Goal: Task Accomplishment & Management: Use online tool/utility

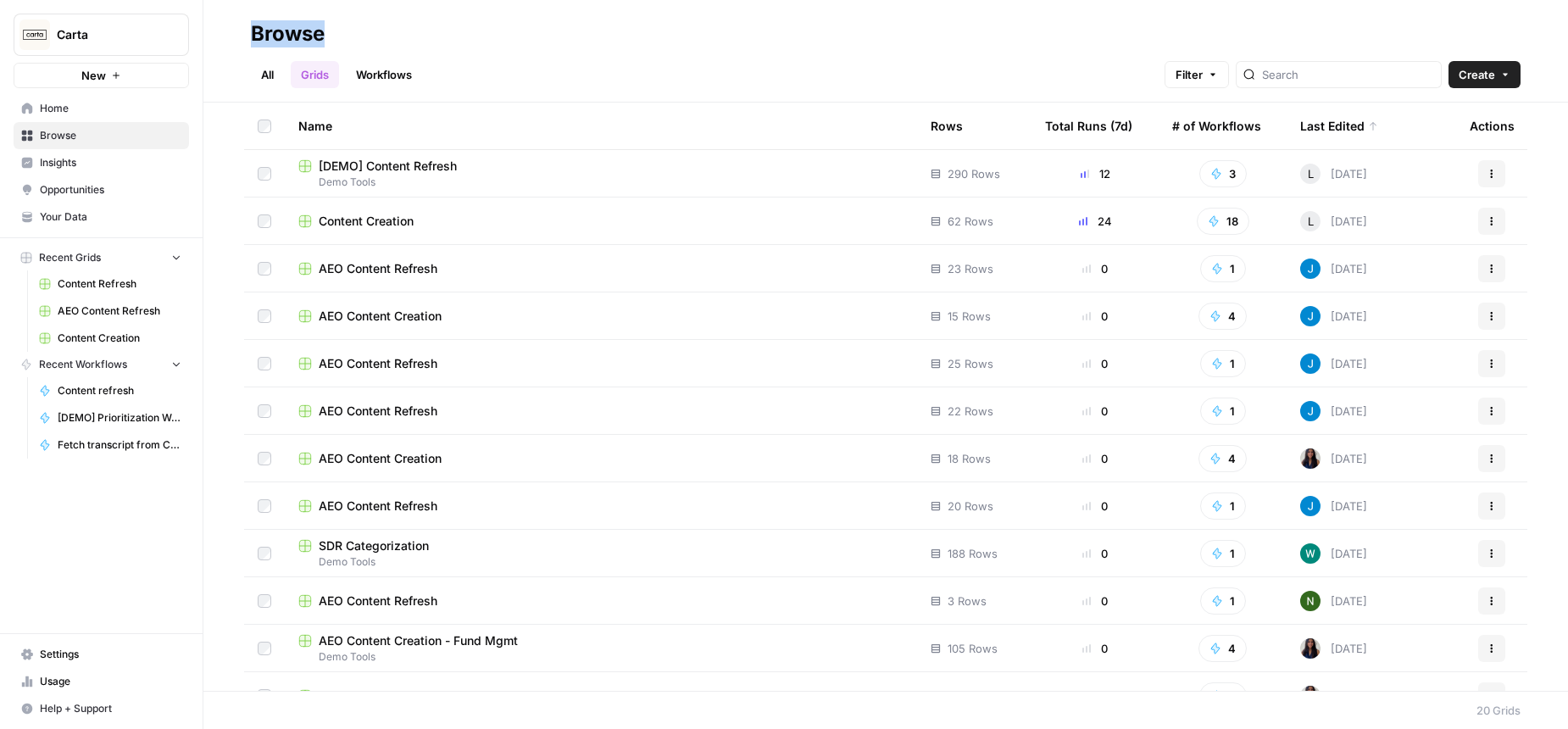
click at [454, 175] on span "Demo Tools" at bounding box center [601, 182] width 605 height 15
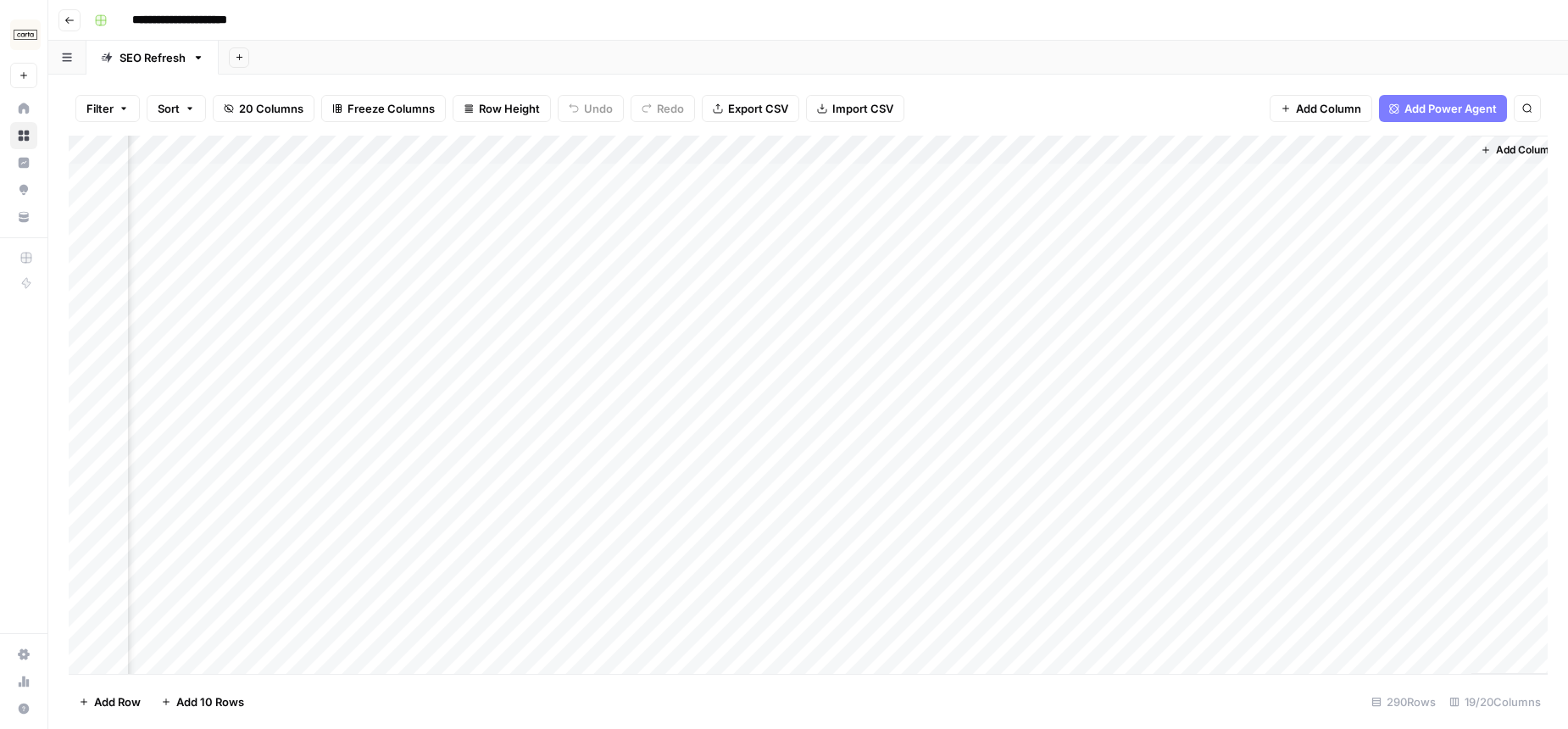
scroll to position [0, 1934]
click at [803, 397] on div "Add Column" at bounding box center [808, 405] width 1480 height 538
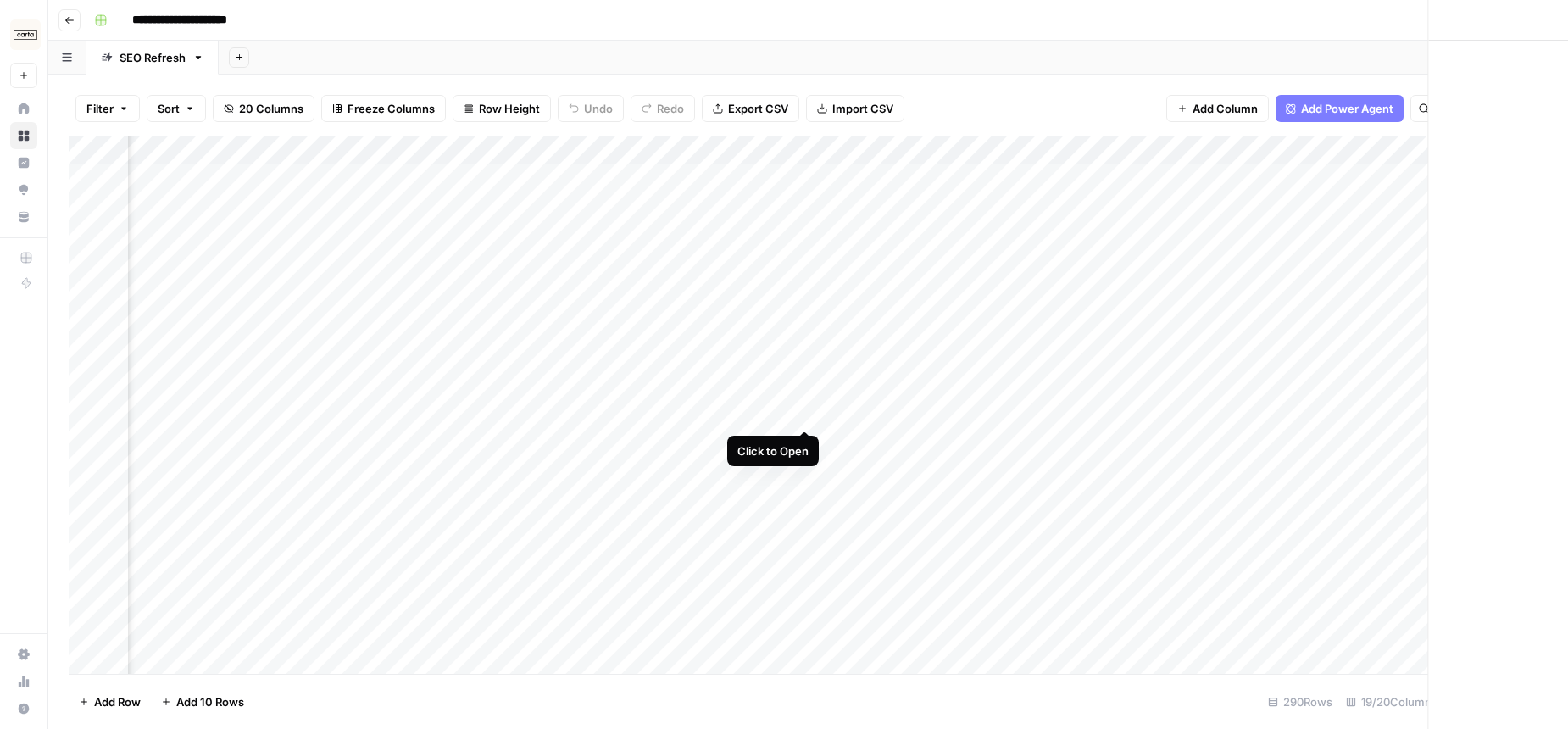
scroll to position [0, 1923]
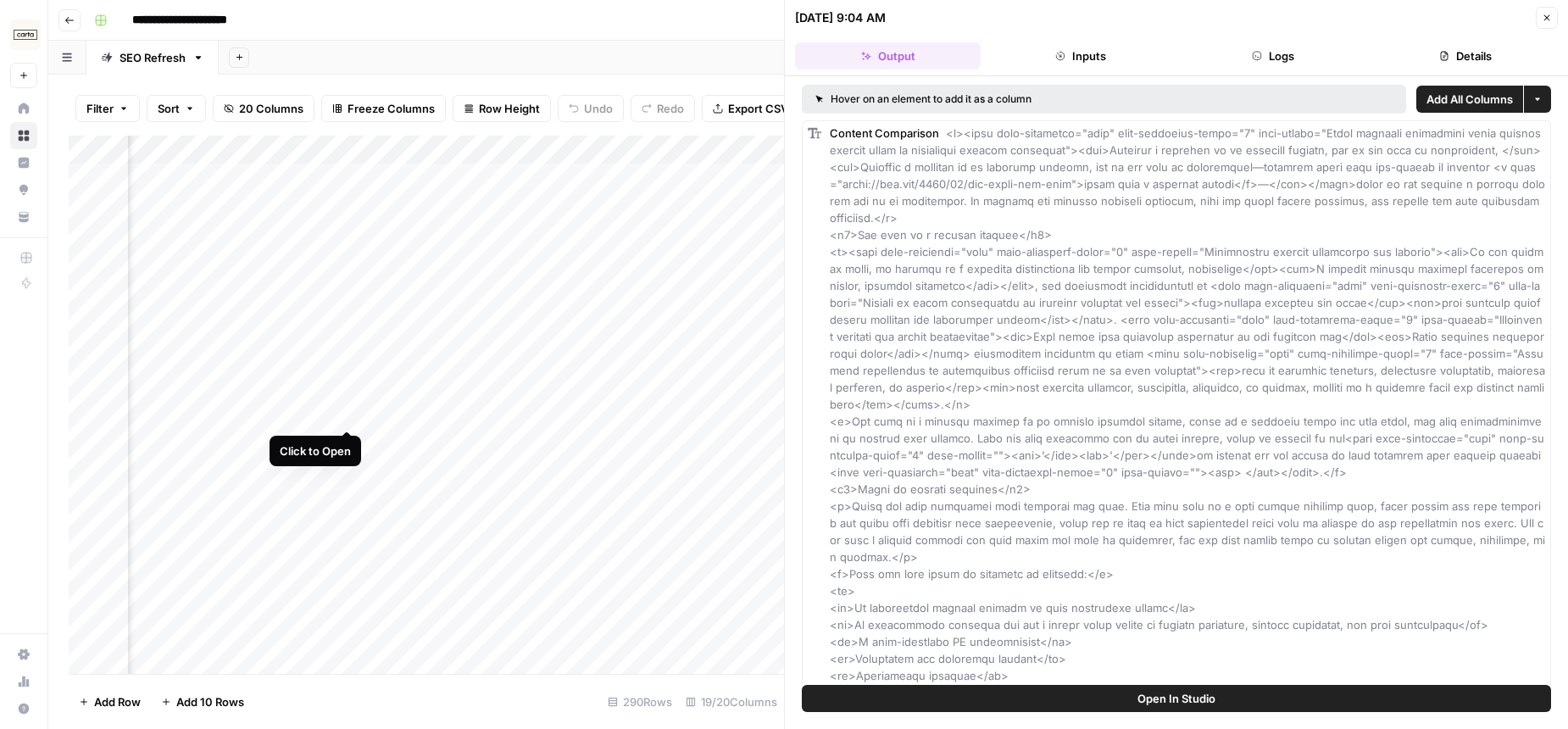
click at [342, 397] on div "Add Column" at bounding box center [426, 405] width 715 height 538
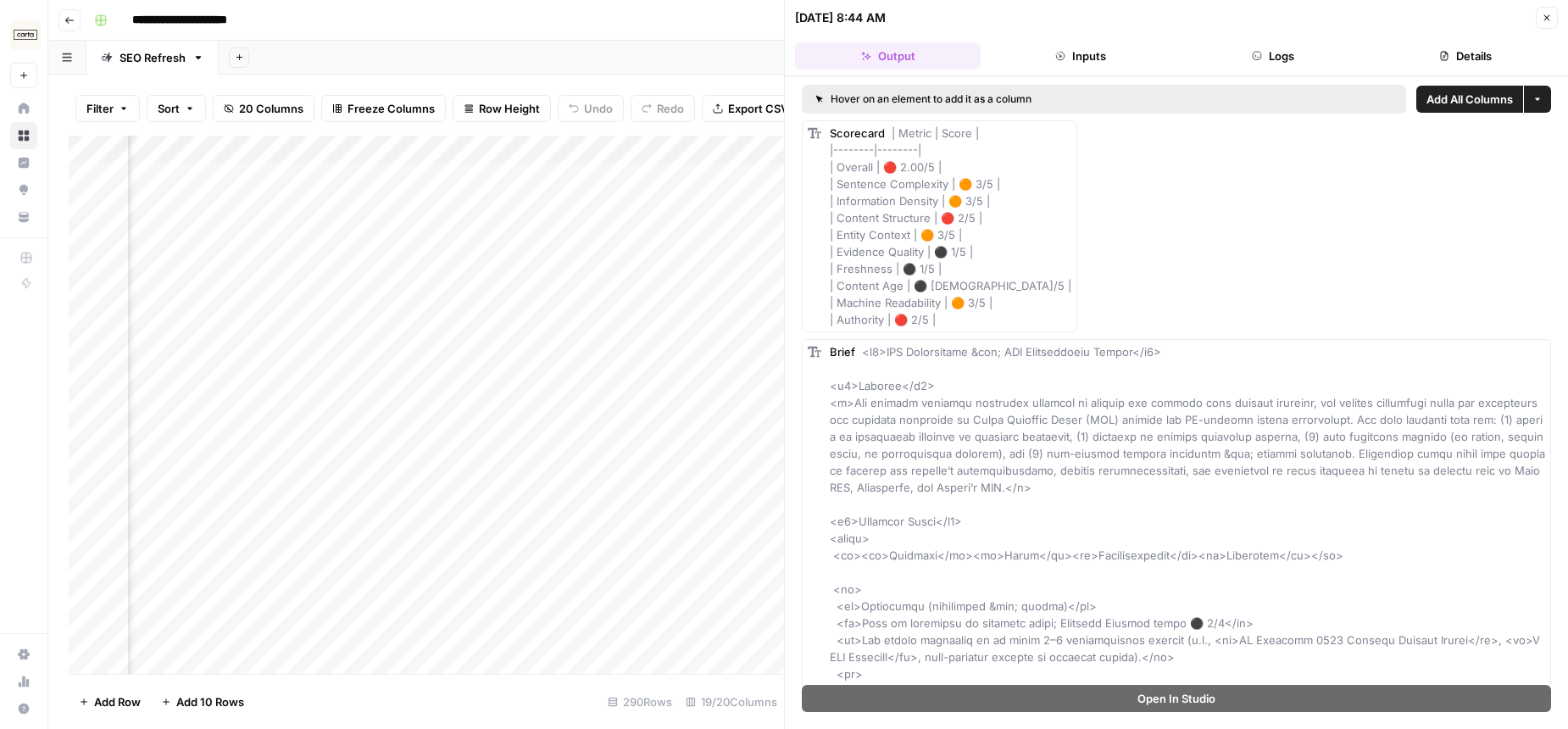
click at [1558, 18] on header "[DATE] 8:44 AM Close Output Inputs Logs Details" at bounding box center [1176, 38] width 783 height 76
click at [1553, 19] on button "Close" at bounding box center [1548, 18] width 22 height 22
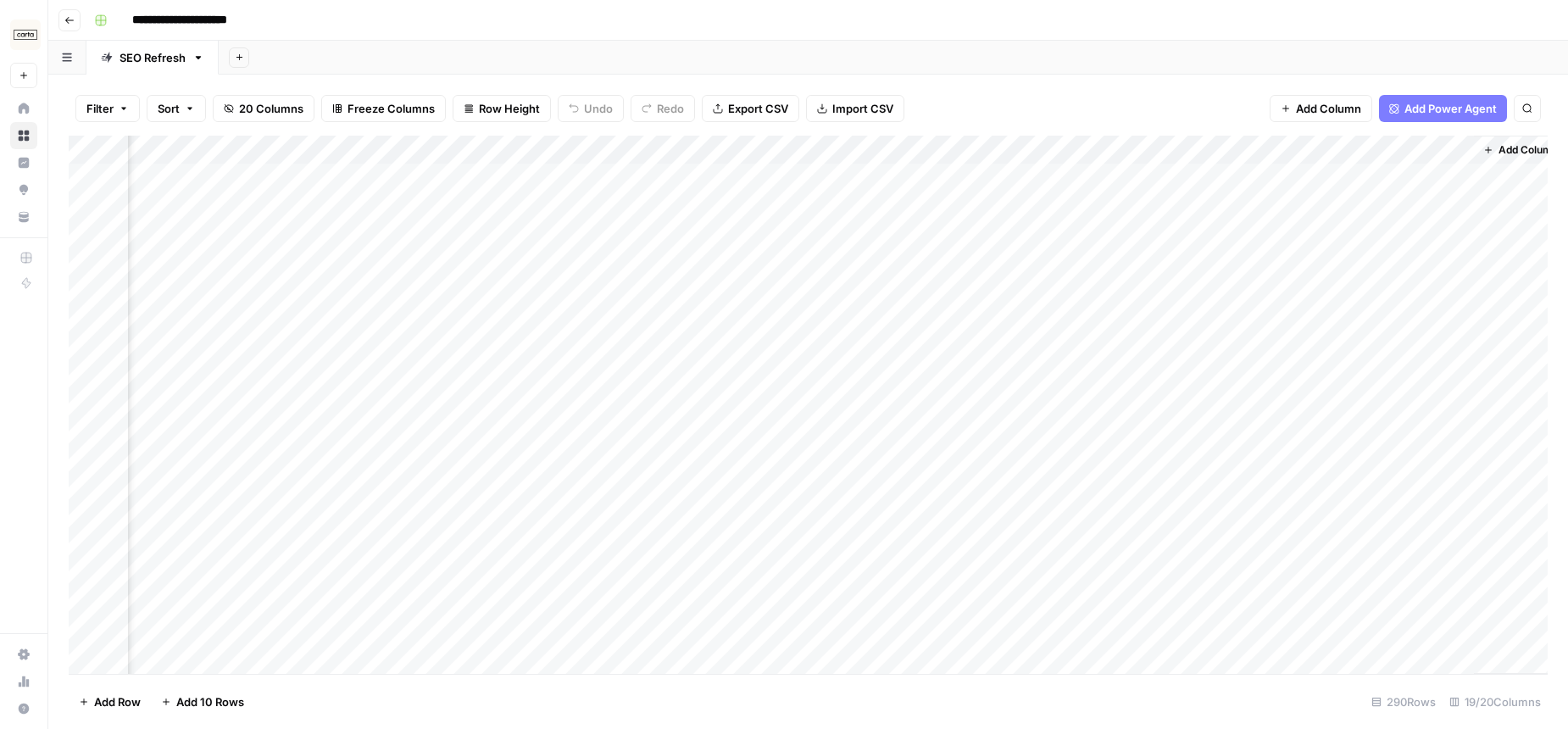
scroll to position [0, 1934]
click at [1431, 396] on div "Add Column" at bounding box center [808, 405] width 1480 height 538
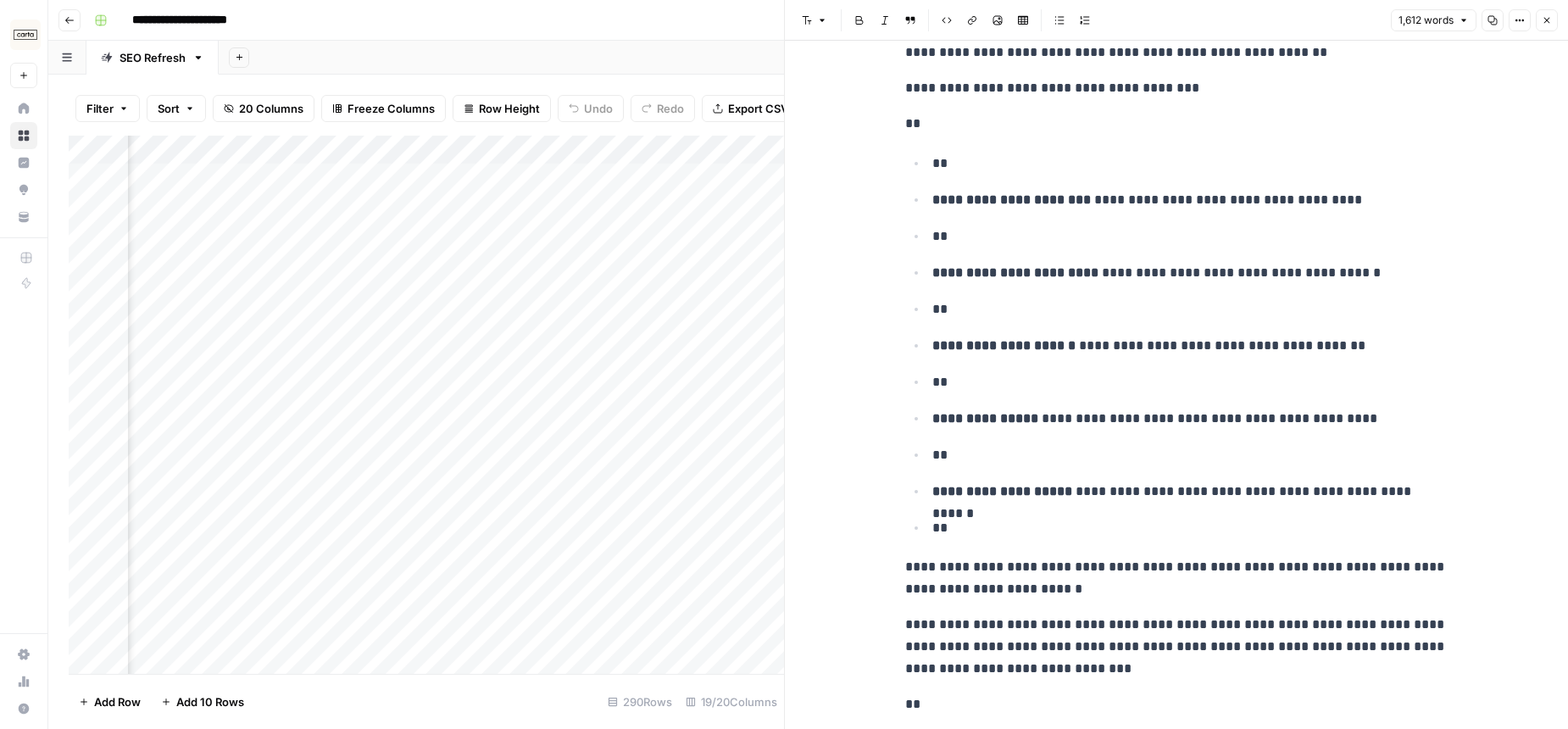
scroll to position [7980, 0]
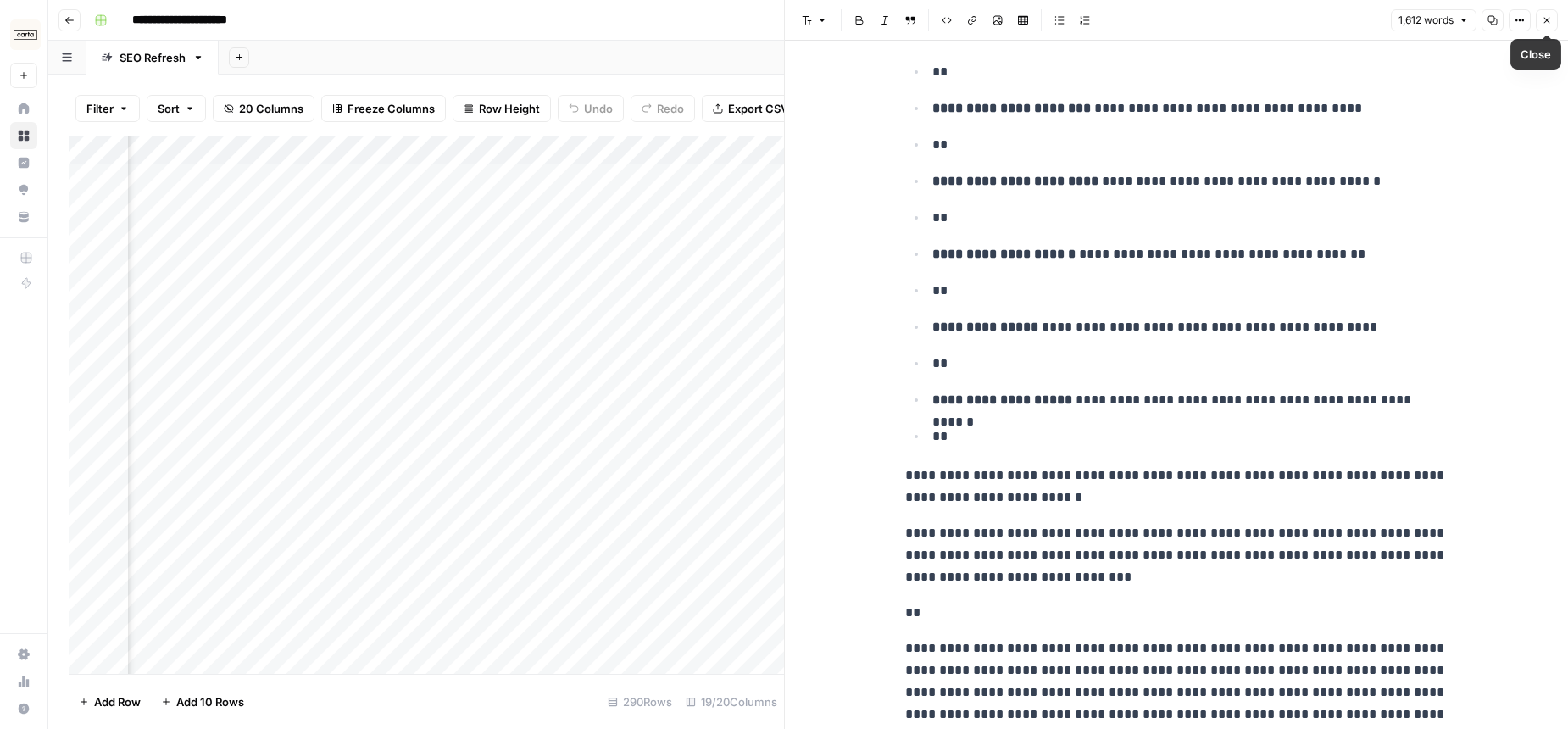
click at [1540, 17] on button "Close" at bounding box center [1548, 20] width 22 height 22
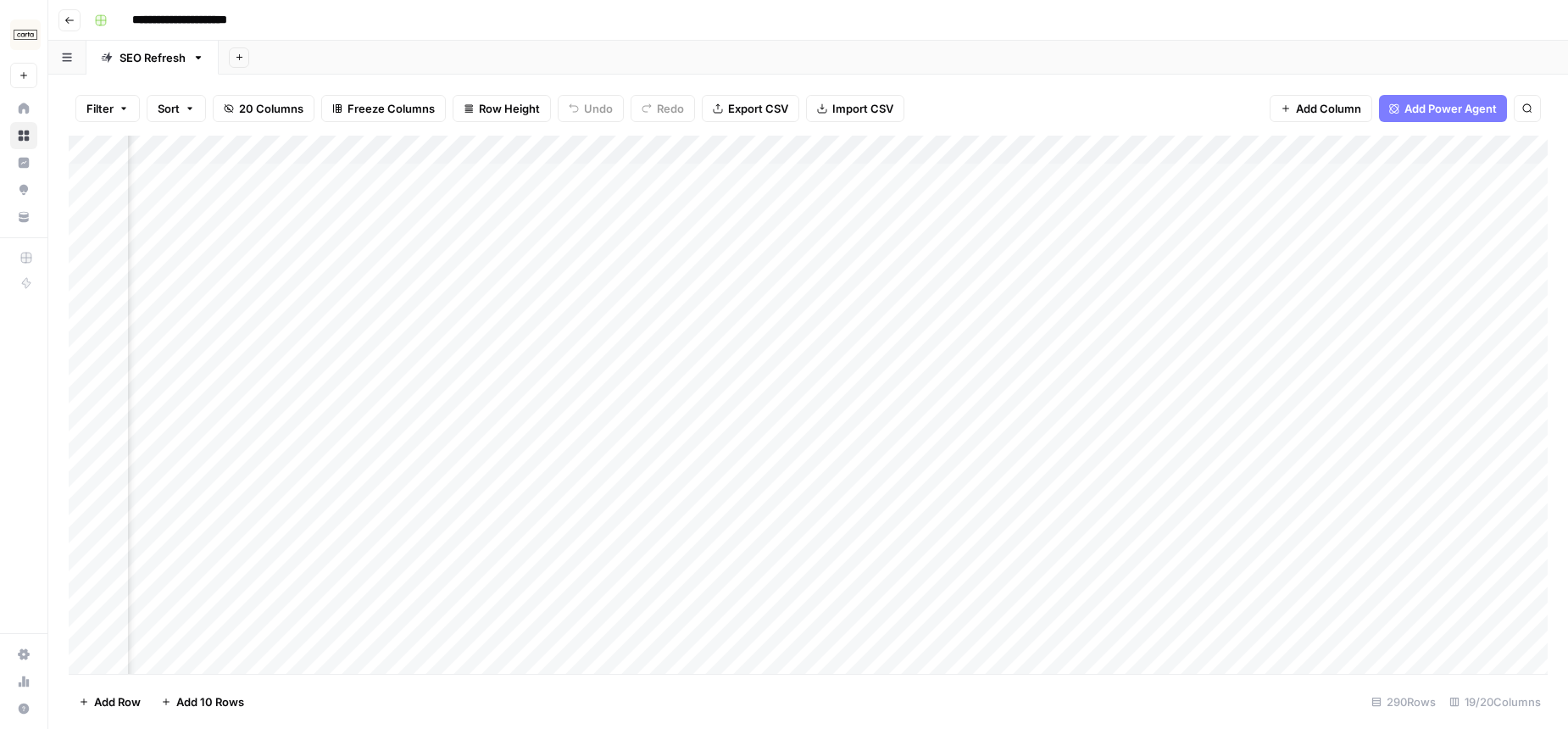
scroll to position [0, 1466]
click at [1223, 482] on div "Add Column" at bounding box center [808, 405] width 1480 height 538
click at [1268, 483] on div "Add Column" at bounding box center [808, 405] width 1480 height 538
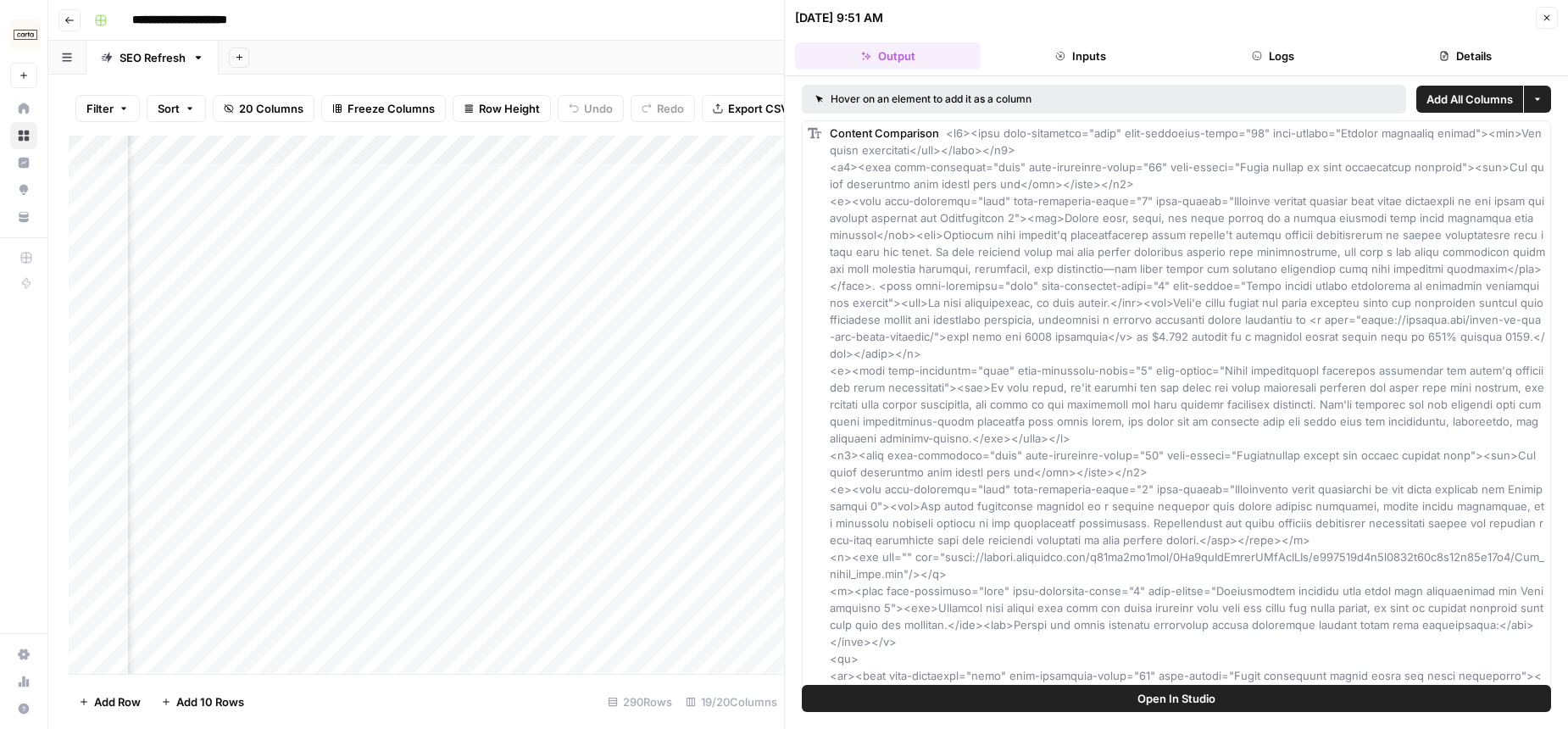
click at [1542, 16] on icon "button" at bounding box center [1547, 18] width 10 height 10
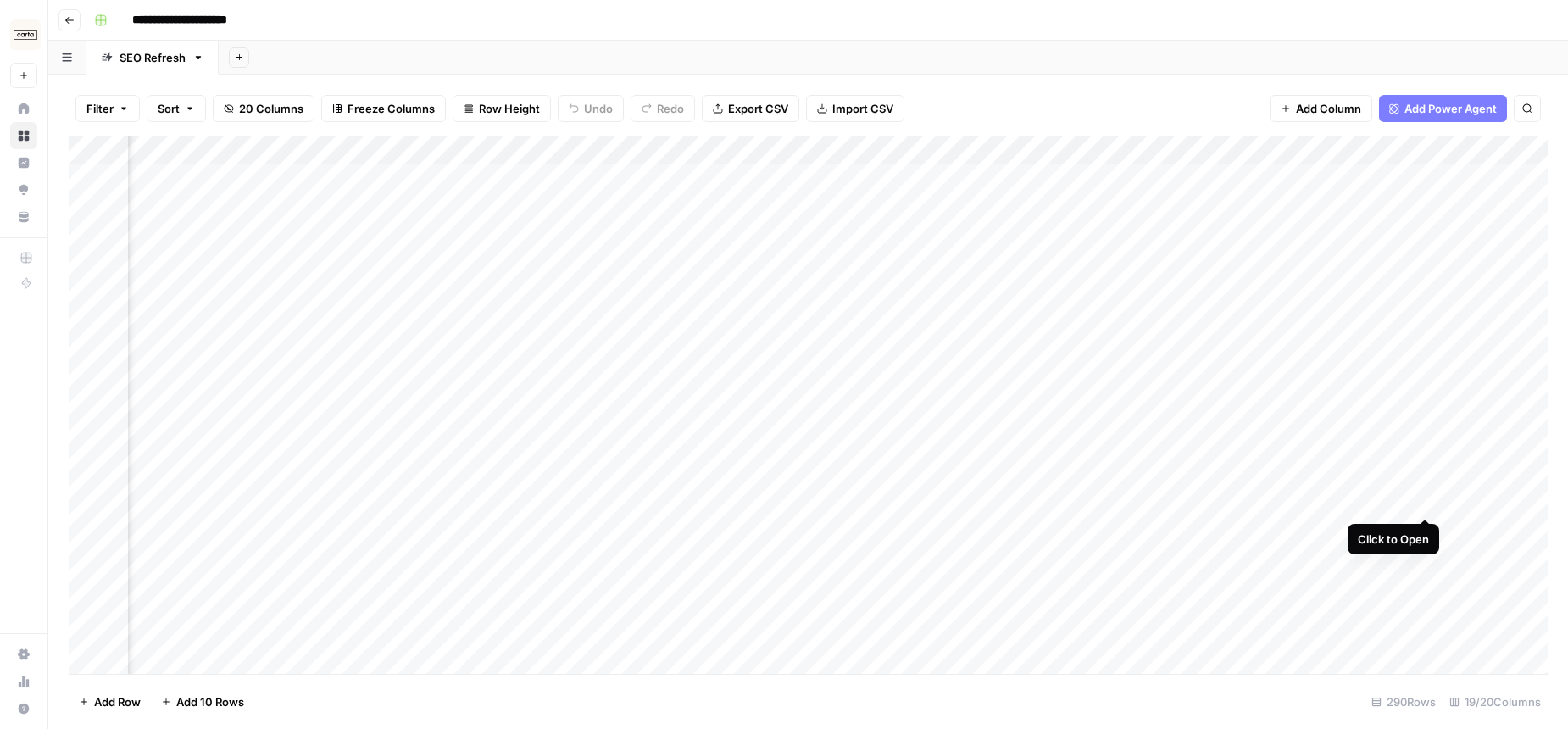
click at [1425, 483] on div "Add Column" at bounding box center [808, 405] width 1480 height 538
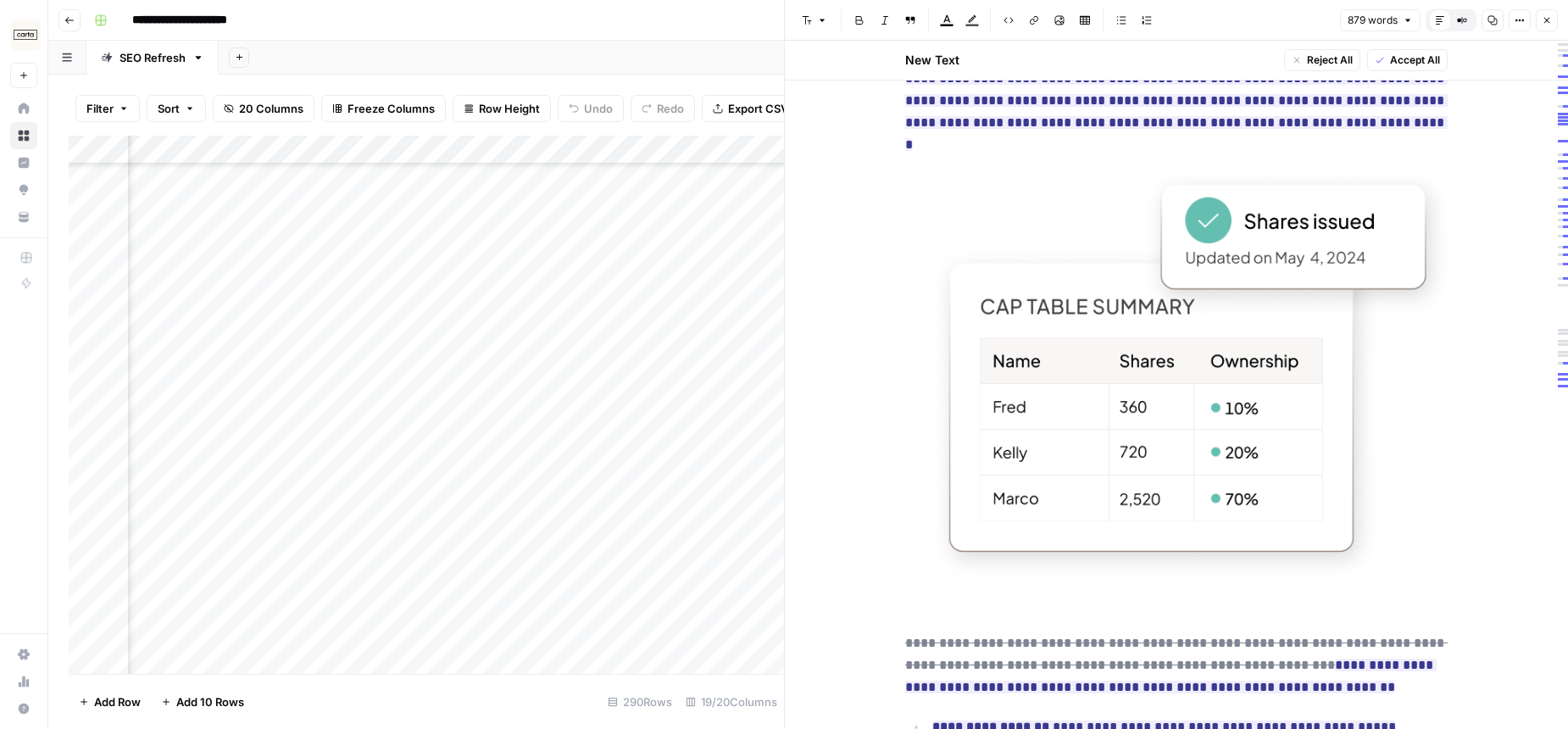
scroll to position [1694, 0]
click at [506, 508] on div "Add Column" at bounding box center [426, 405] width 715 height 538
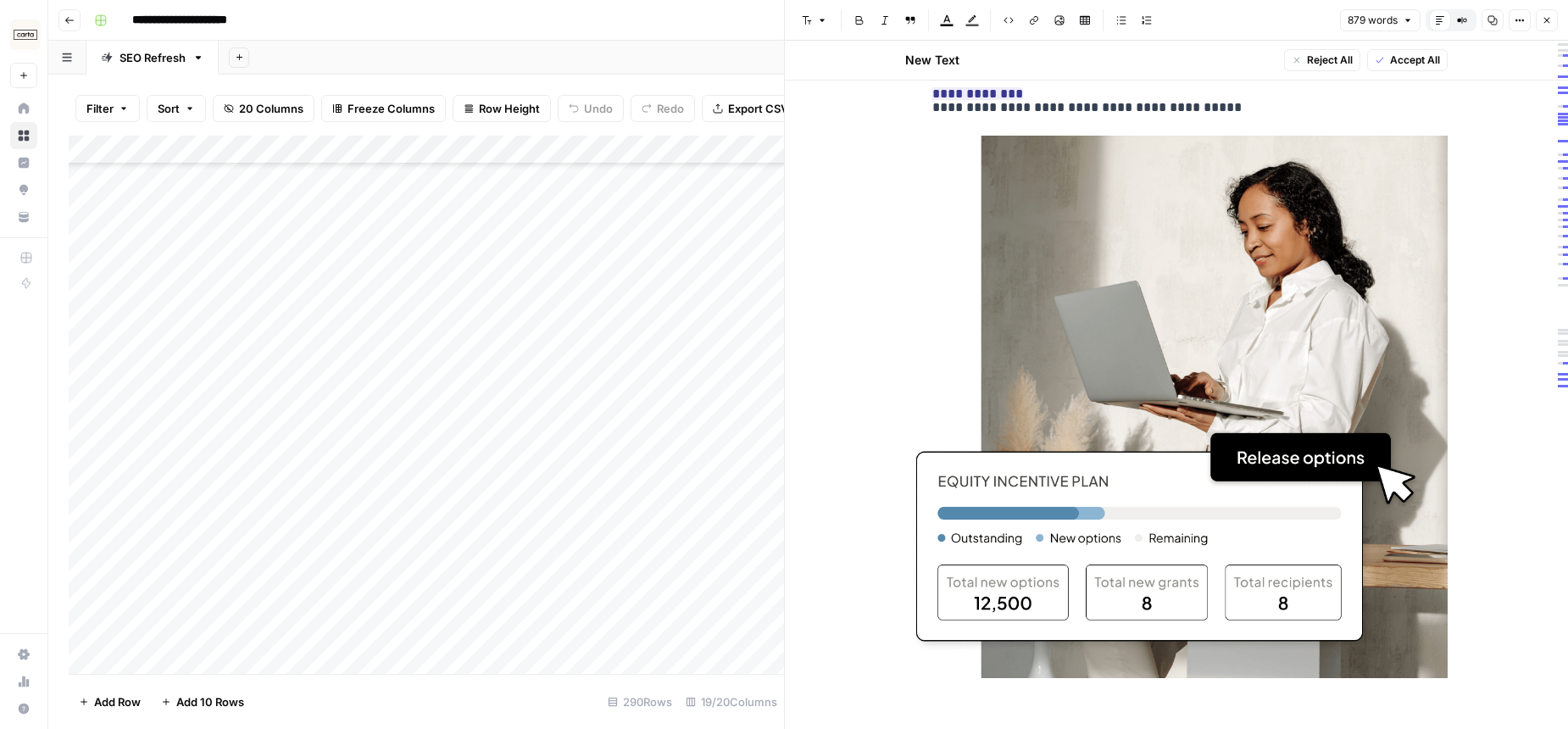
scroll to position [1596, 0]
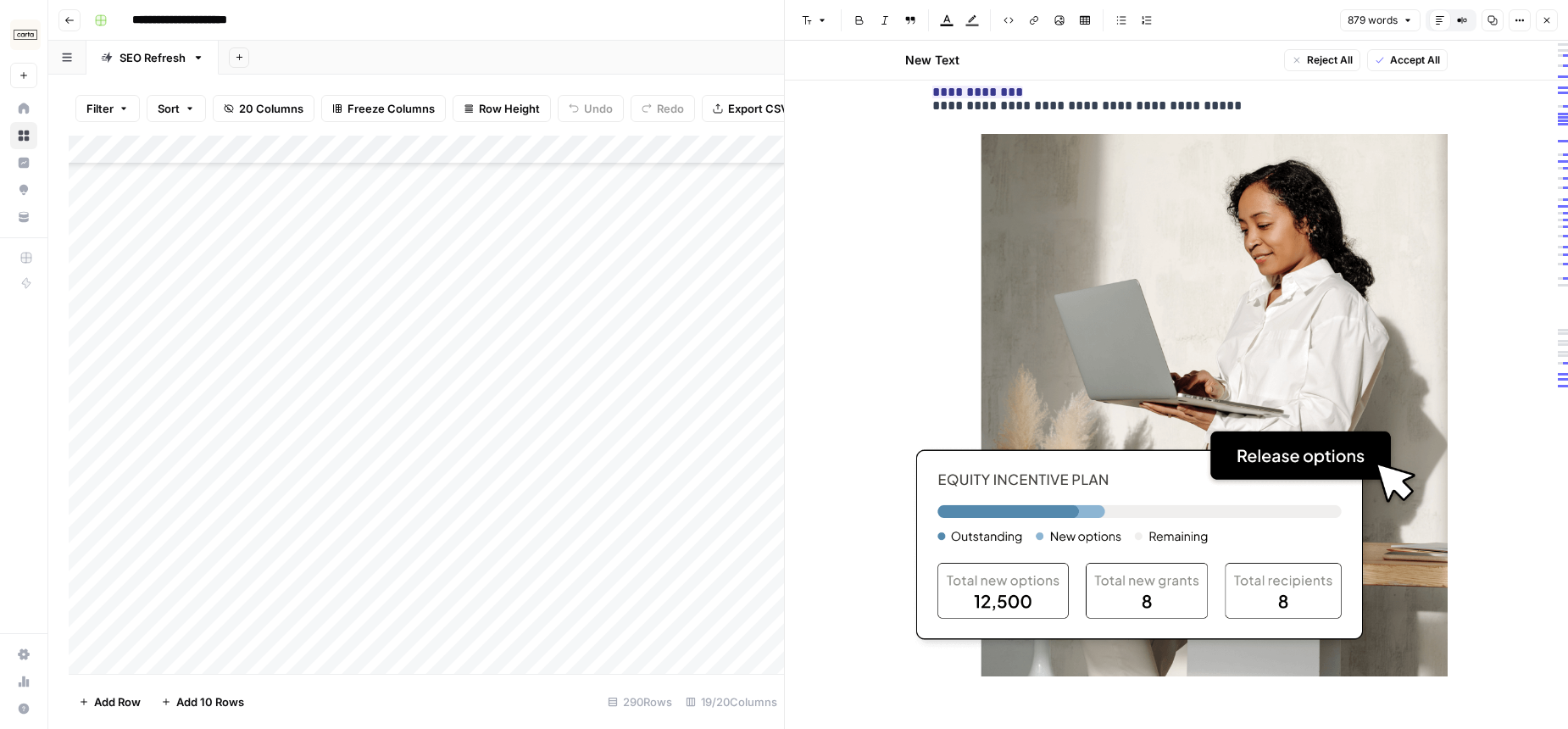
click at [1551, 25] on button "Close" at bounding box center [1548, 20] width 22 height 22
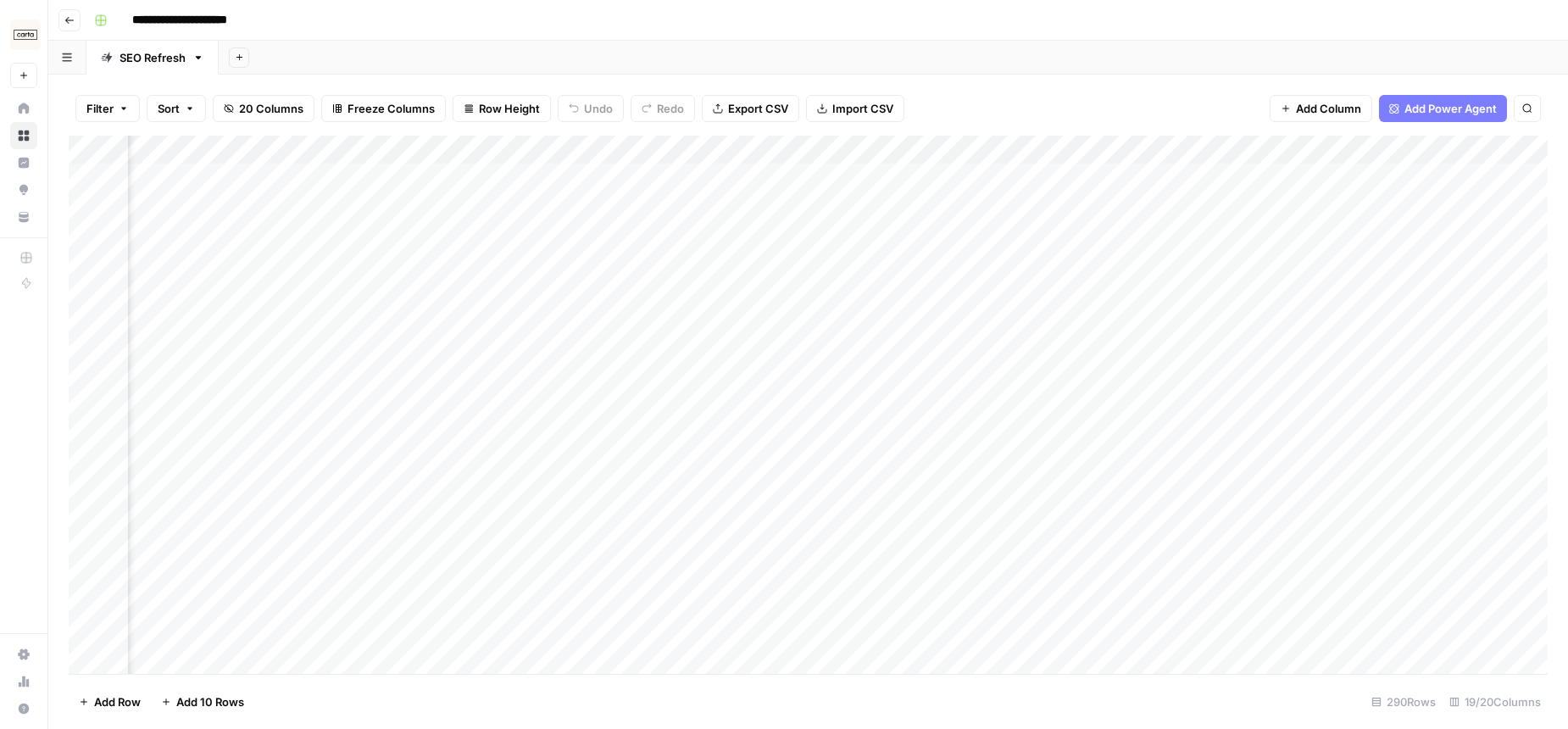
scroll to position [0, 1934]
click at [804, 528] on div "Add Column" at bounding box center [808, 405] width 1480 height 538
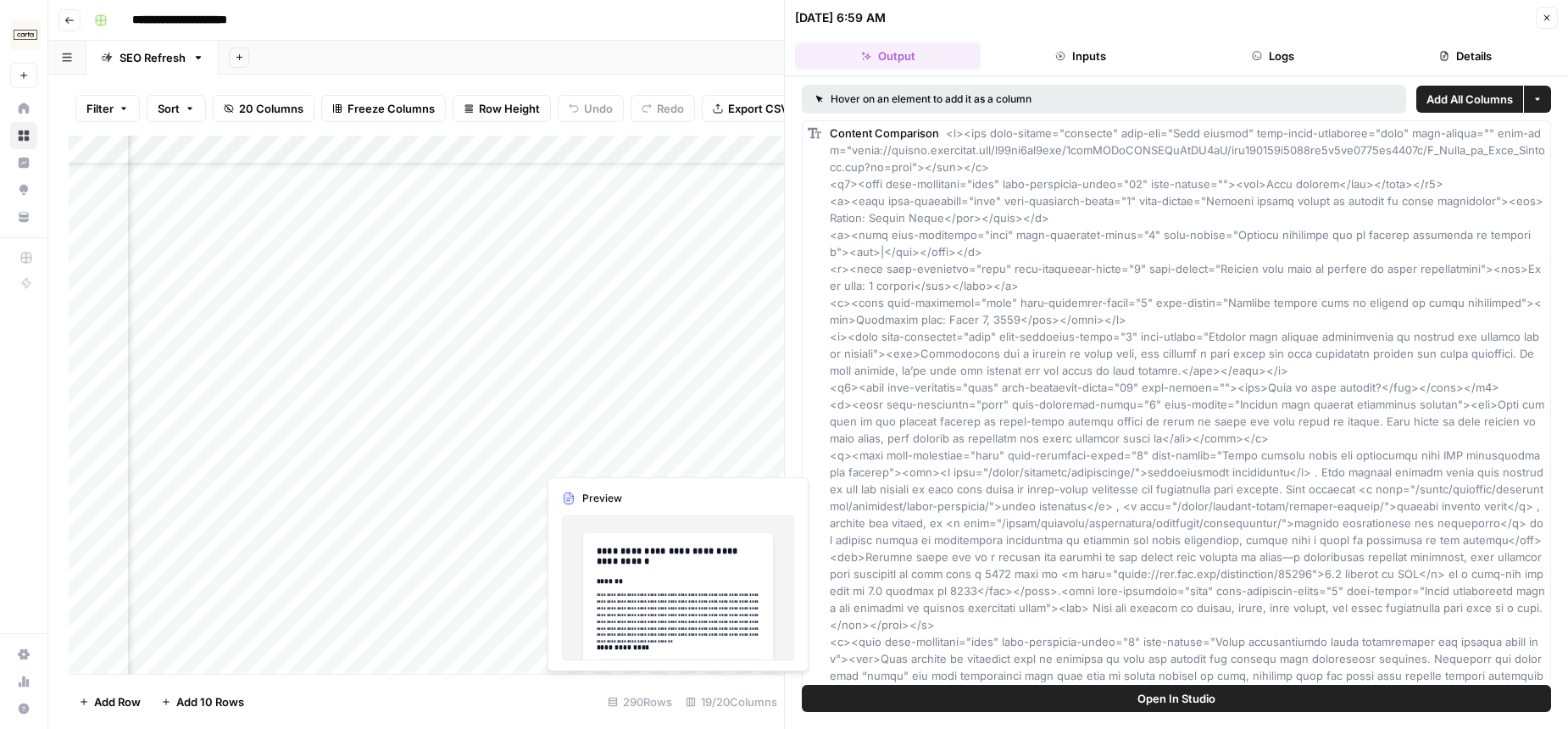
scroll to position [137, 1923]
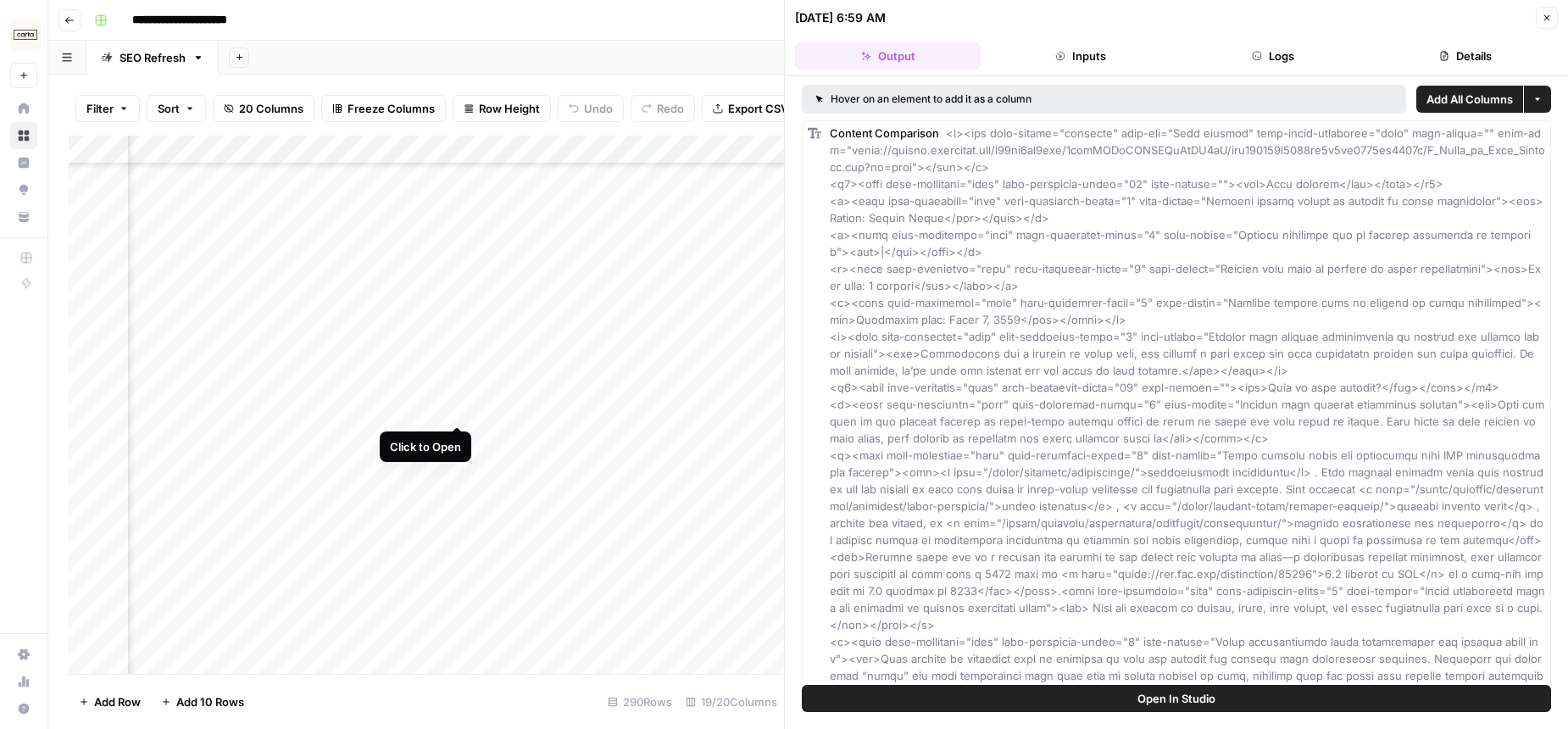
click at [457, 389] on div "Add Column" at bounding box center [426, 405] width 715 height 538
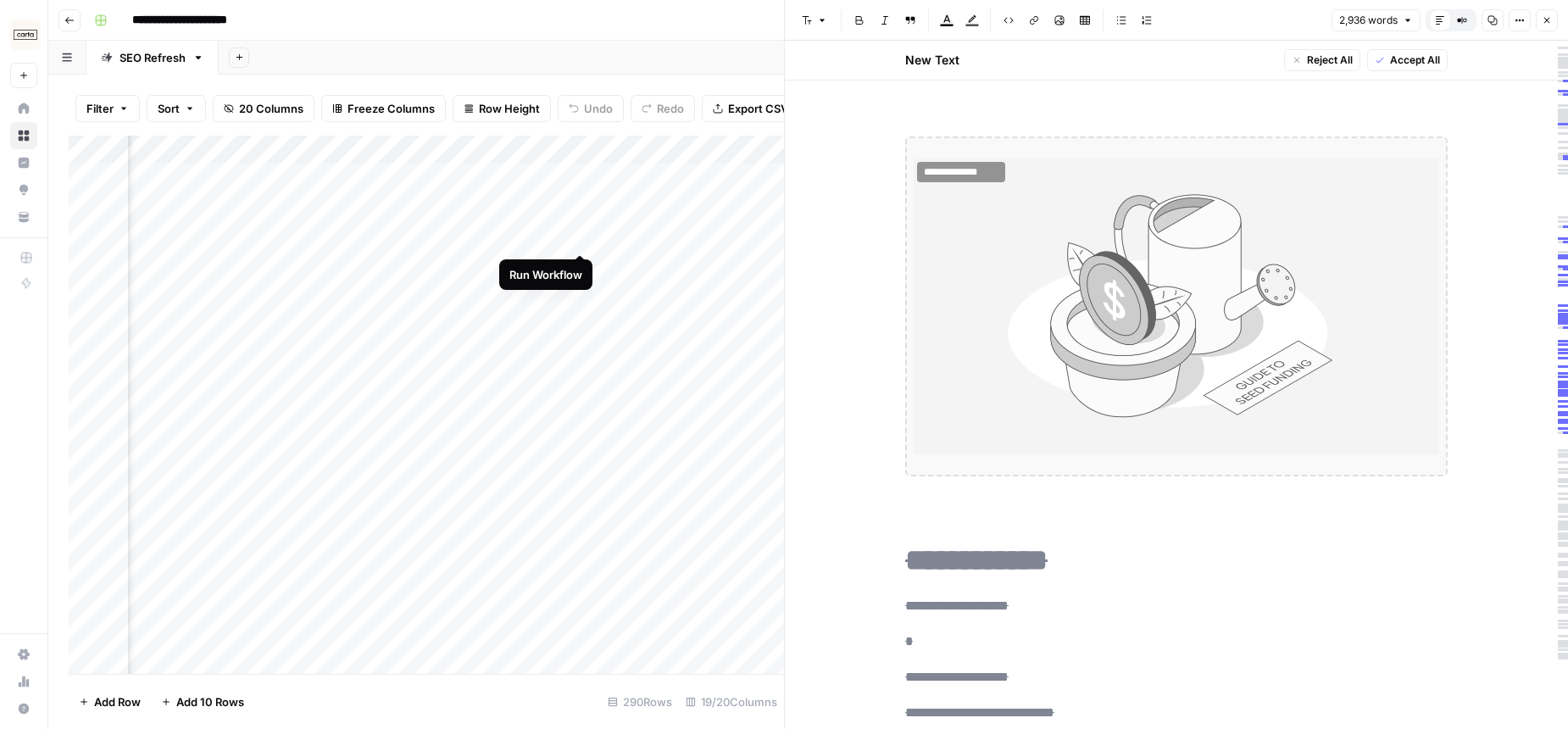
scroll to position [0, 2272]
click at [599, 221] on div "Add Column" at bounding box center [426, 405] width 715 height 538
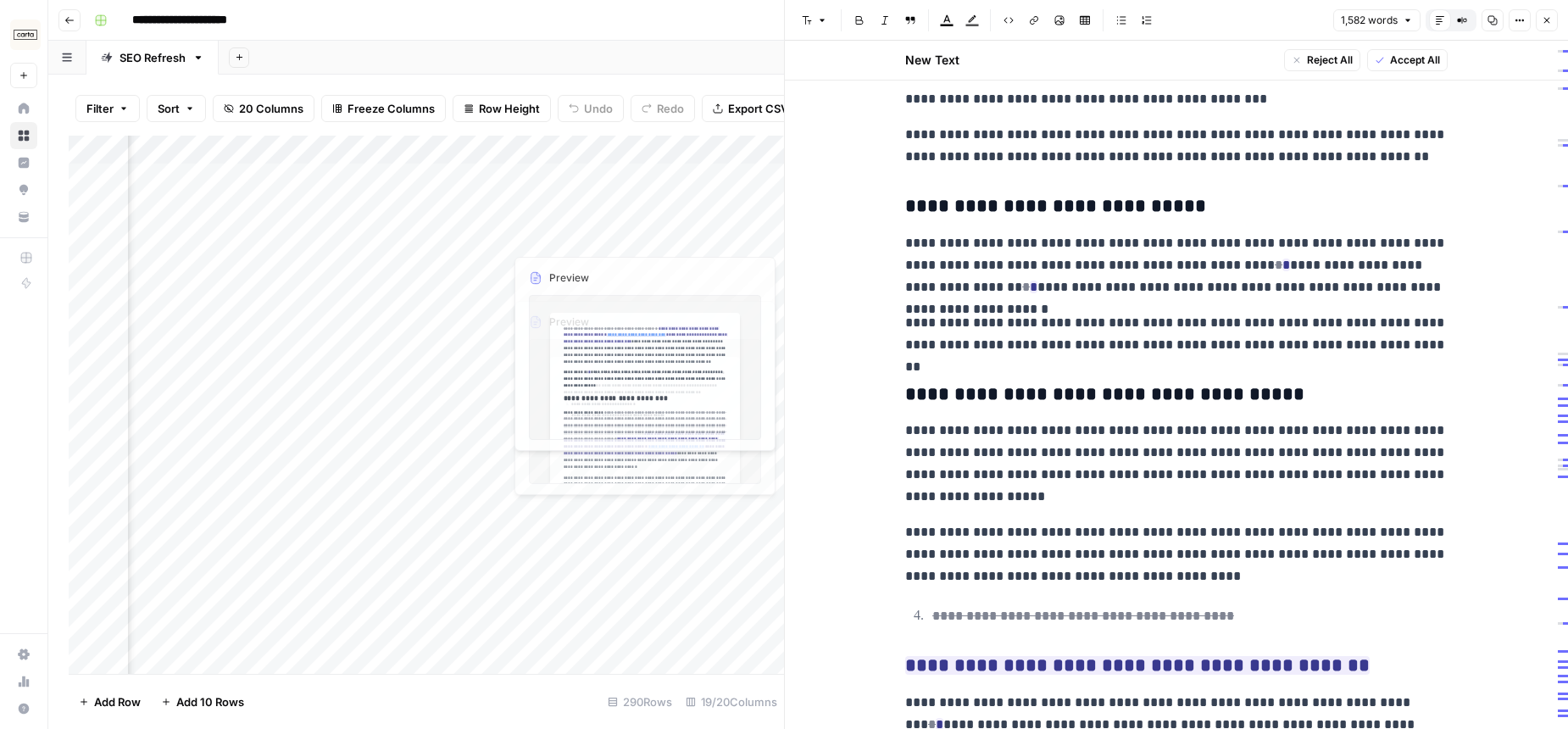
scroll to position [1766, 0]
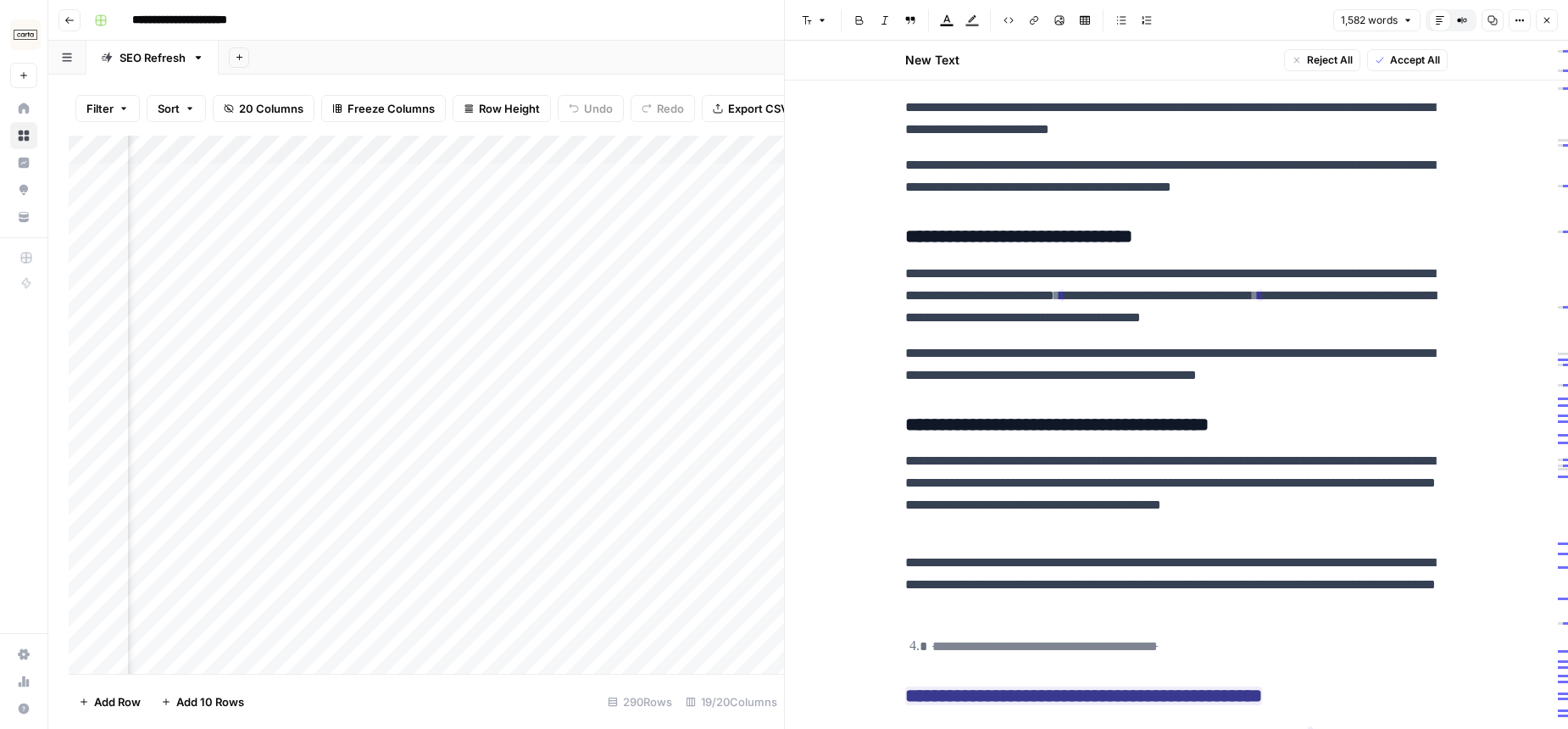
click at [554, 182] on div "Add Column" at bounding box center [426, 405] width 715 height 538
click at [595, 178] on div "Add Column" at bounding box center [426, 405] width 715 height 538
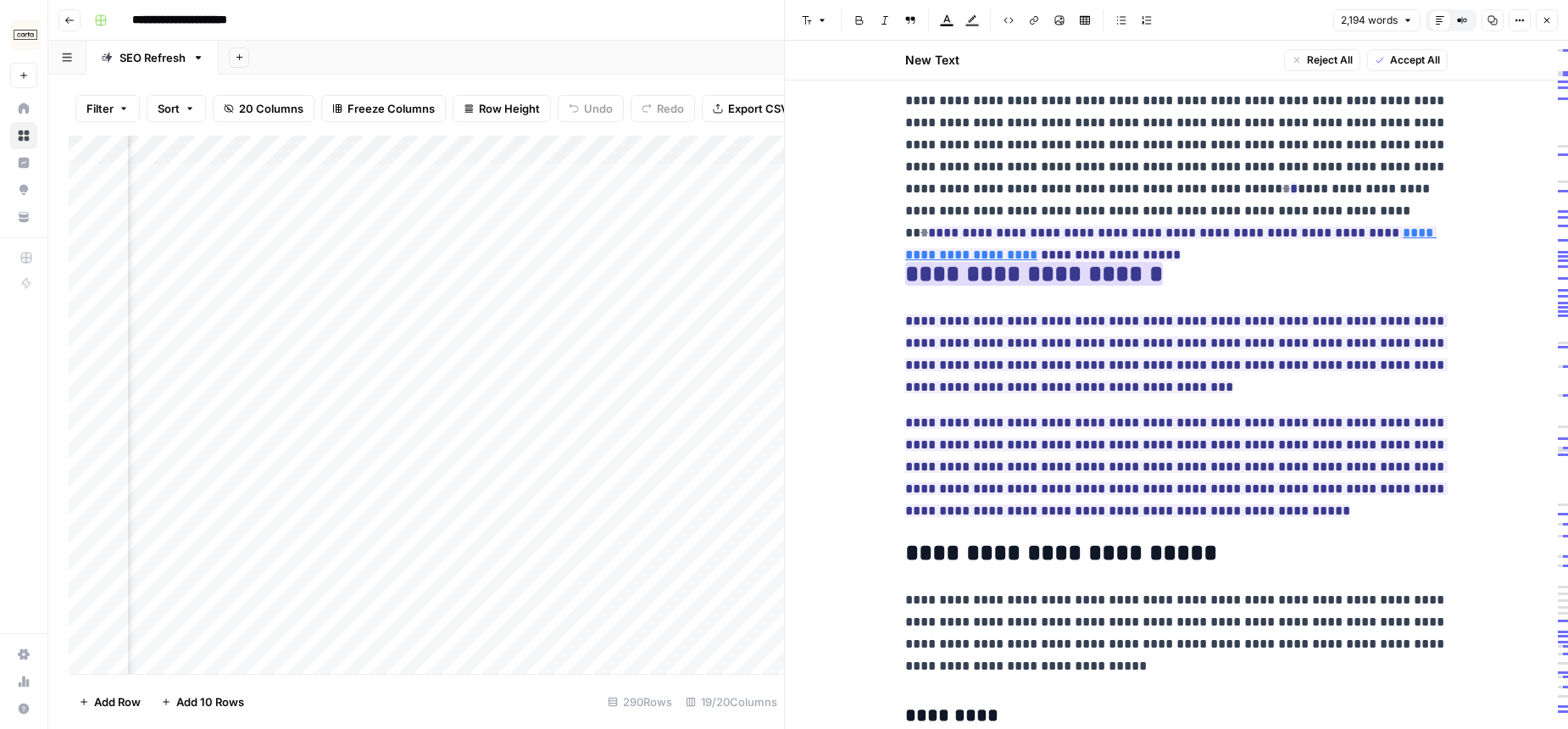
scroll to position [181, 0]
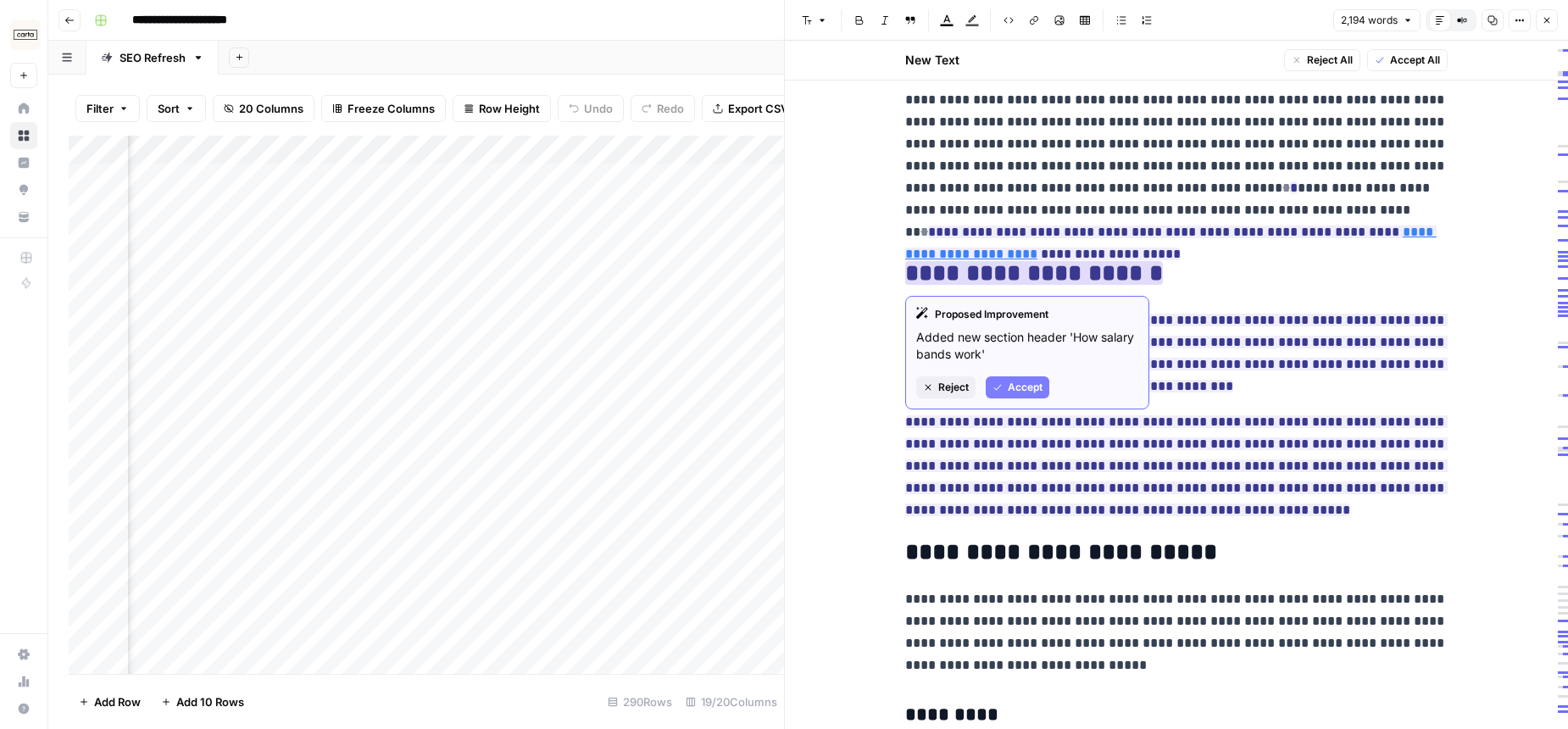
click at [1007, 268] on ins "**********" at bounding box center [1034, 272] width 258 height 23
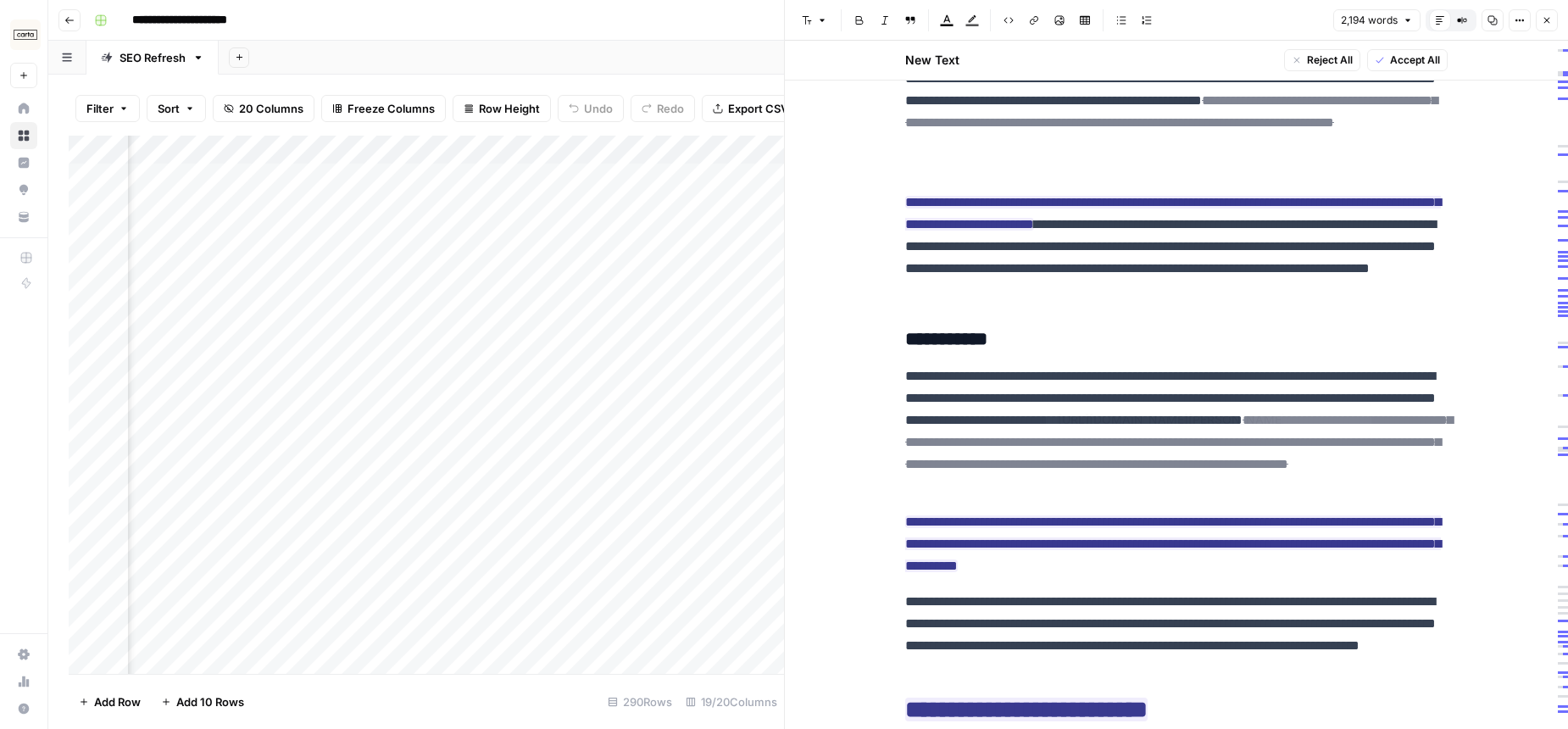
scroll to position [0, 0]
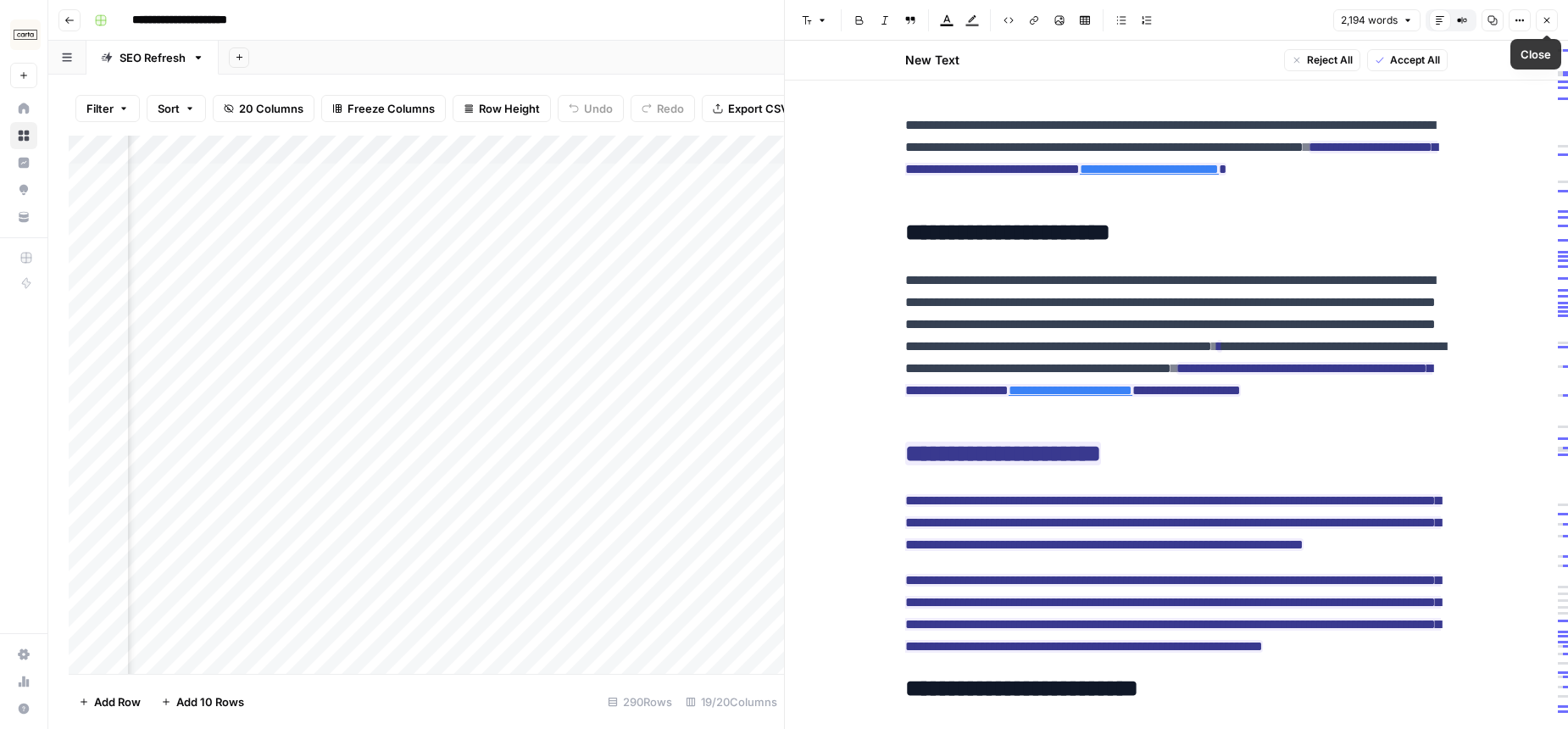
click at [1543, 21] on icon "button" at bounding box center [1547, 20] width 10 height 10
